Goal: Book appointment/travel/reservation

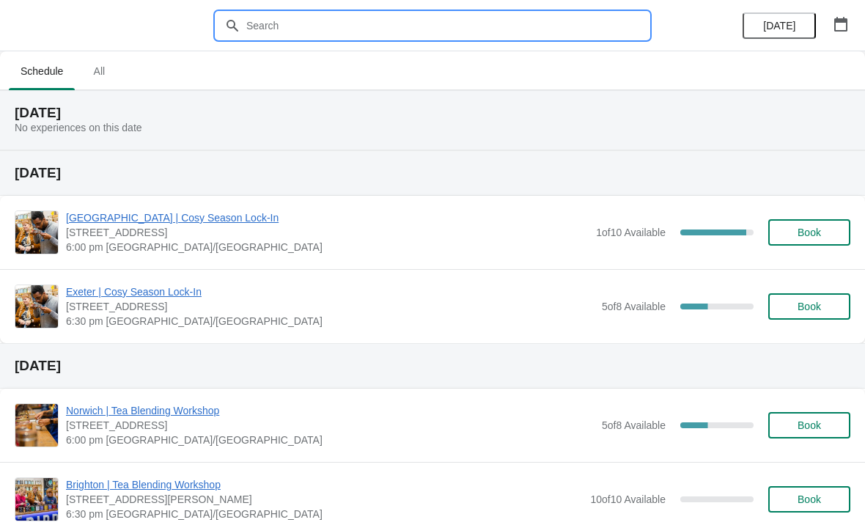
click at [401, 26] on input "text" at bounding box center [447, 25] width 403 height 26
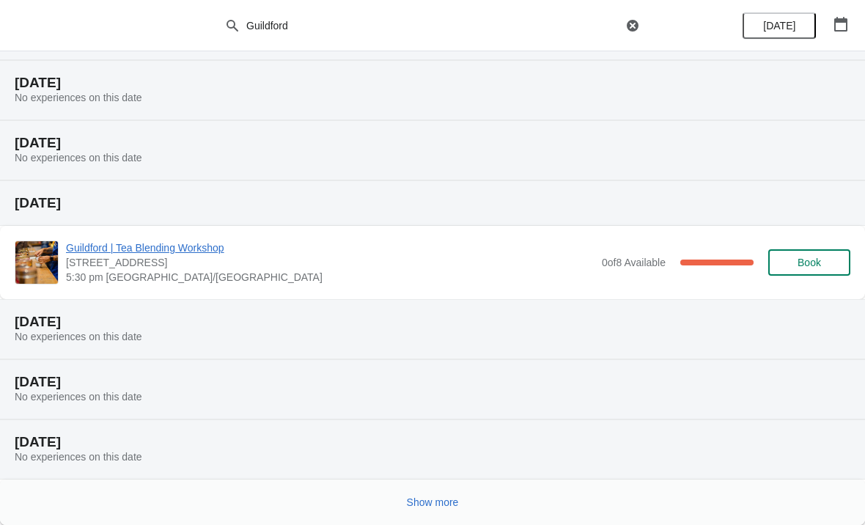
scroll to position [150, 0]
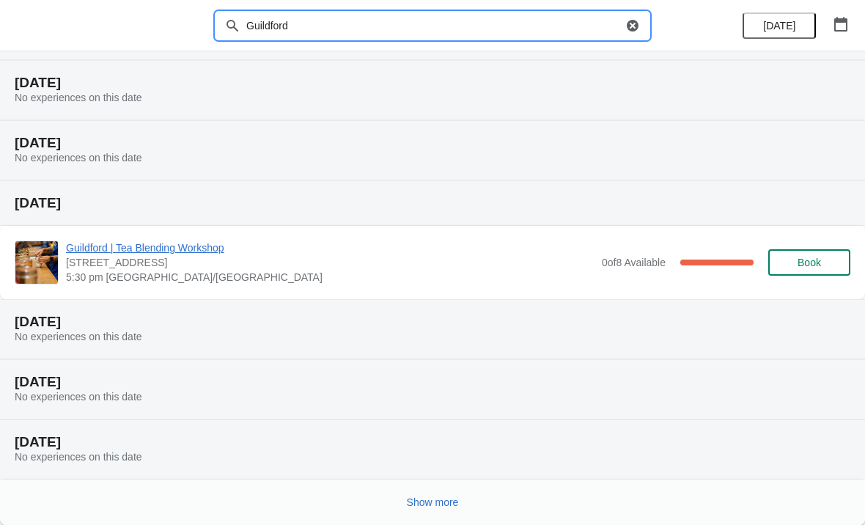
type input "Guildford"
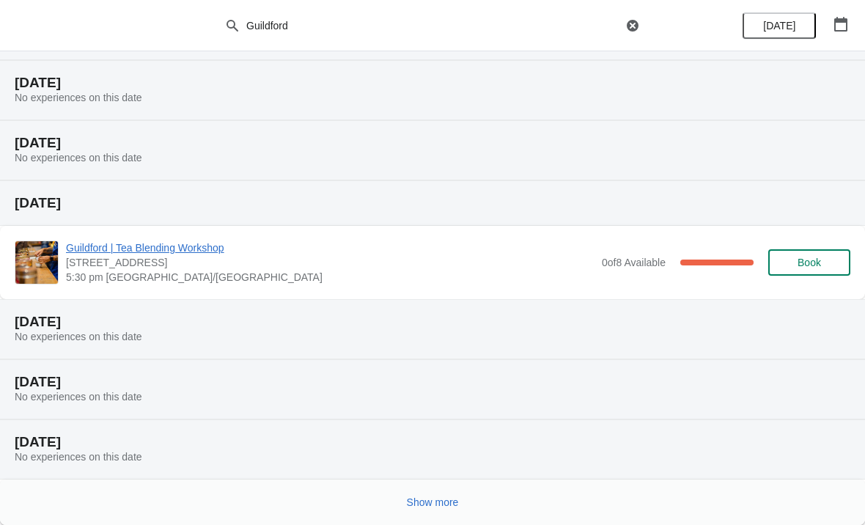
click at [409, 499] on span "Show more" at bounding box center [433, 502] width 52 height 12
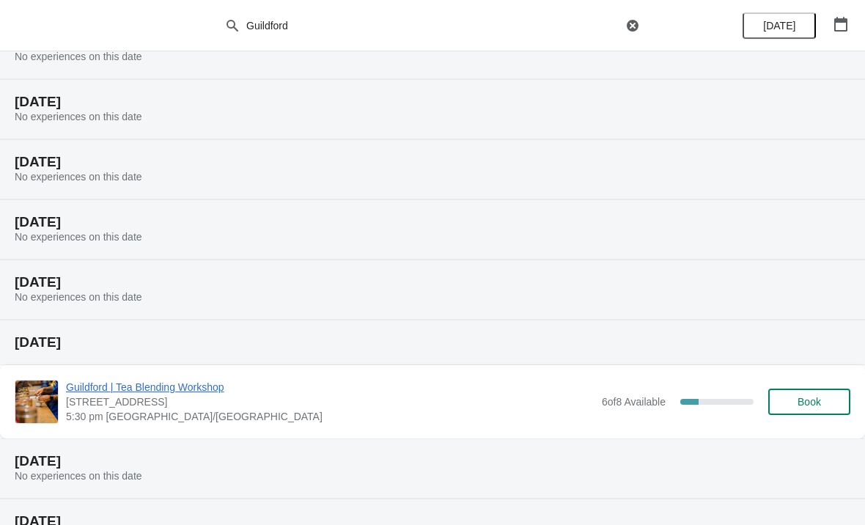
scroll to position [562, 0]
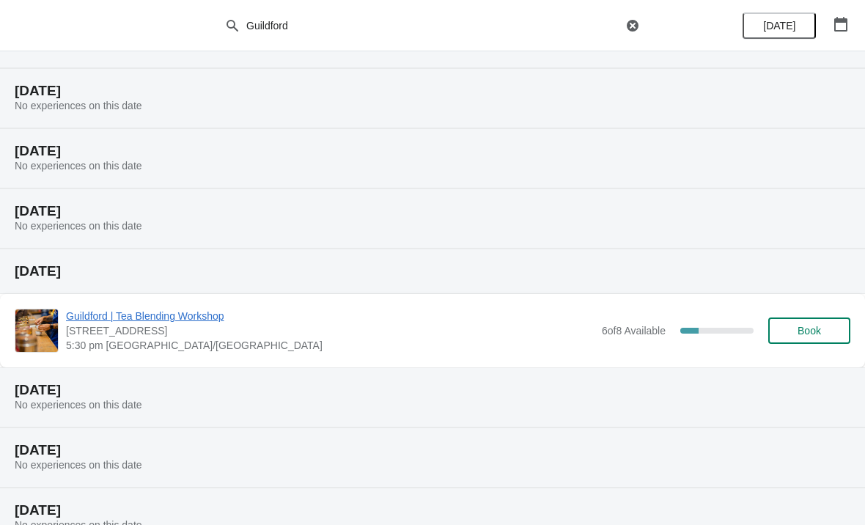
click at [371, 331] on span "[STREET_ADDRESS]" at bounding box center [330, 330] width 529 height 15
click at [155, 322] on span "Guildford | Tea Blending Workshop" at bounding box center [330, 316] width 529 height 15
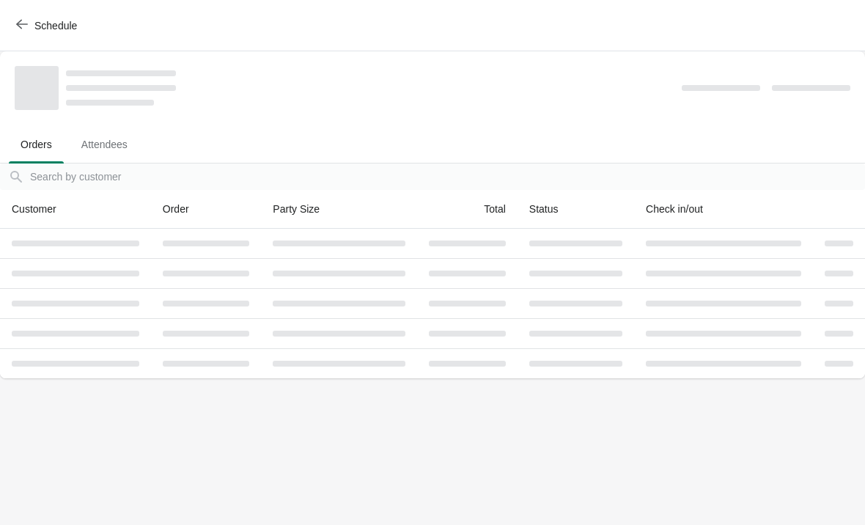
scroll to position [0, 0]
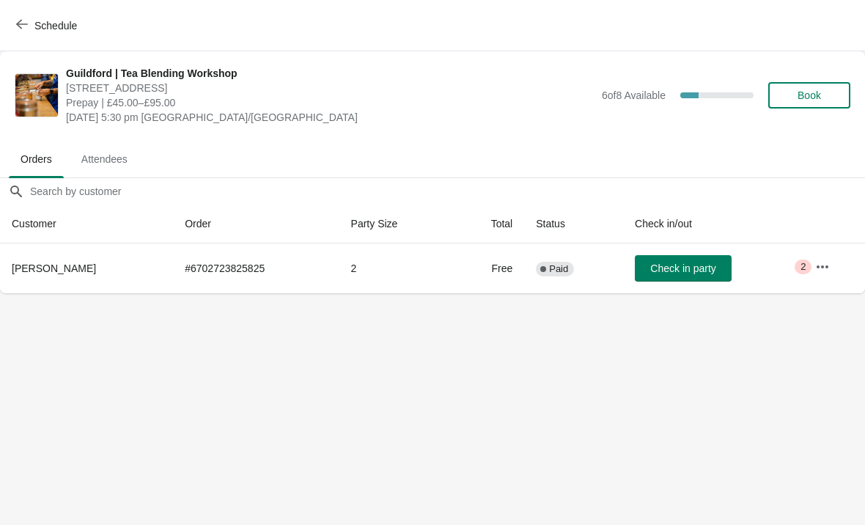
click at [812, 93] on span "Book" at bounding box center [809, 95] width 23 height 12
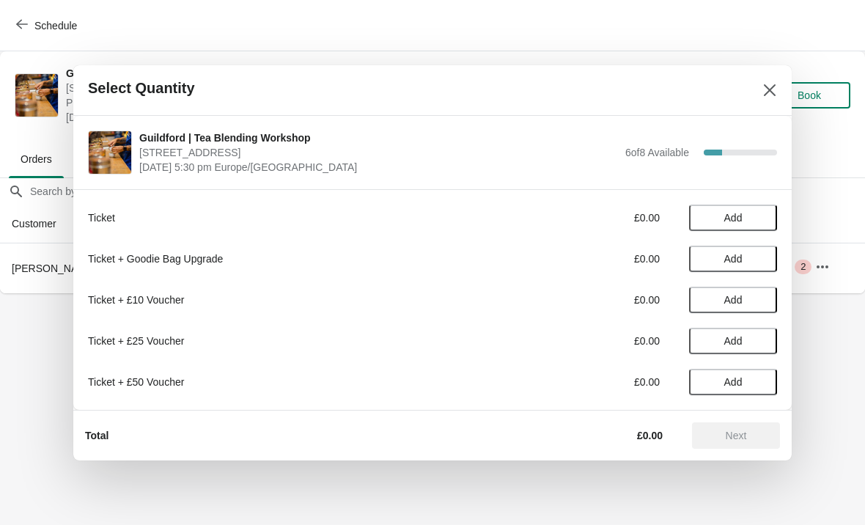
click at [745, 212] on span "Add" at bounding box center [733, 218] width 62 height 12
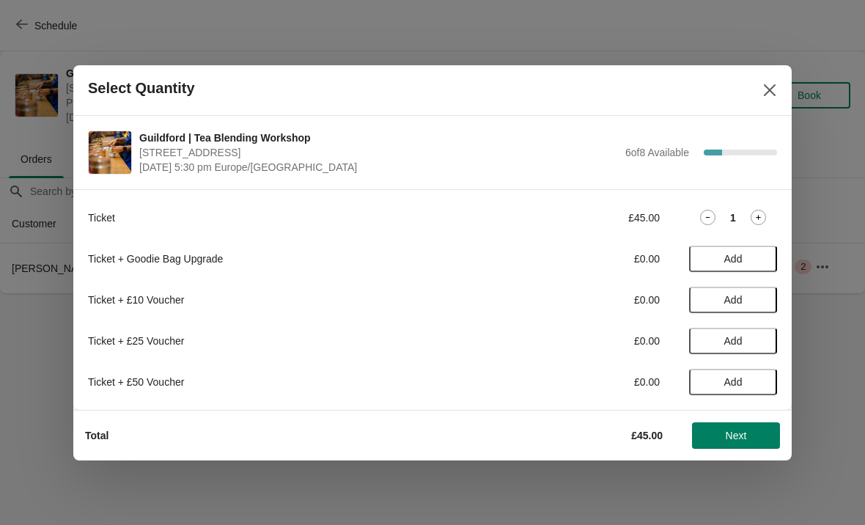
click at [717, 210] on div "1" at bounding box center [733, 217] width 88 height 15
click at [710, 212] on icon at bounding box center [707, 217] width 15 height 15
click at [759, 268] on button "Add" at bounding box center [733, 259] width 88 height 26
click at [713, 256] on icon at bounding box center [707, 258] width 15 height 15
click at [749, 210] on button "Add" at bounding box center [733, 218] width 88 height 26
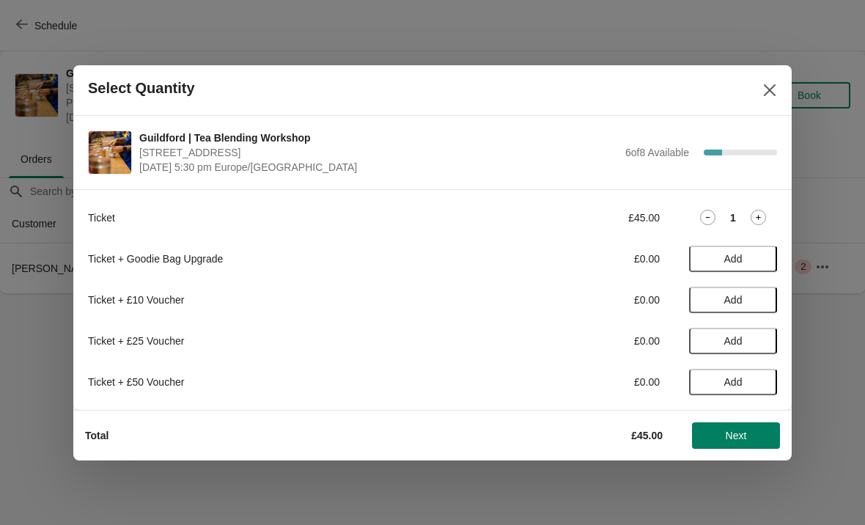
click at [719, 214] on div "1" at bounding box center [733, 217] width 88 height 15
click at [708, 206] on div "Ticket £45.00 1" at bounding box center [432, 218] width 689 height 26
click at [708, 213] on icon at bounding box center [707, 217] width 15 height 15
click at [754, 255] on span "Add" at bounding box center [733, 259] width 62 height 12
click at [708, 258] on icon at bounding box center [708, 258] width 4 height 1
